Goal: Navigation & Orientation: Find specific page/section

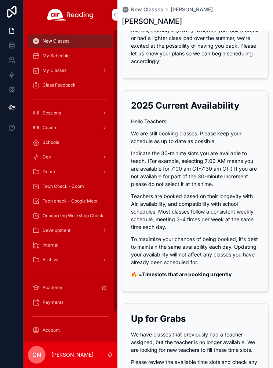
click at [48, 53] on span "My Schedule" at bounding box center [56, 56] width 27 height 6
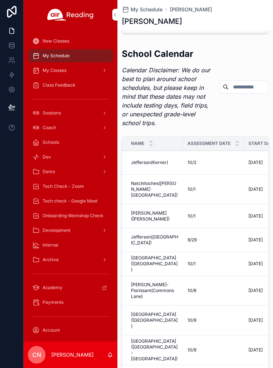
scroll to position [2210, 0]
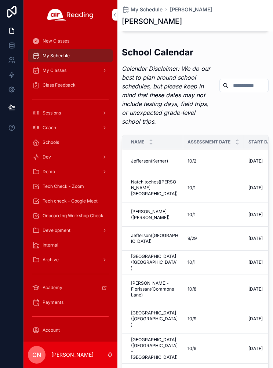
click at [54, 70] on span "My Classes" at bounding box center [55, 71] width 24 height 6
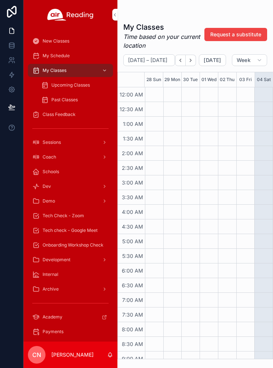
click at [59, 90] on div "Upcoming Classes" at bounding box center [75, 85] width 68 height 12
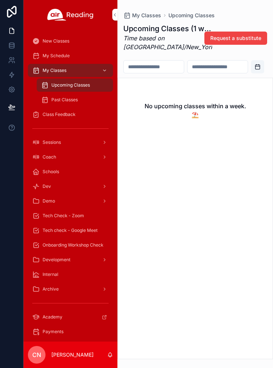
click at [51, 114] on span "Class Feedback" at bounding box center [59, 115] width 33 height 6
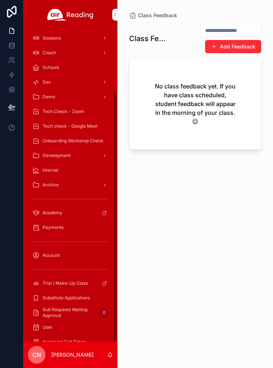
scroll to position [74, 0]
